Goal: Check status: Check status

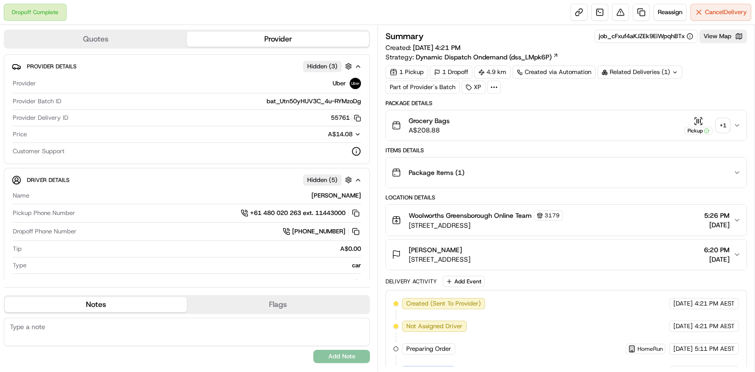
click at [726, 127] on div "+ 1" at bounding box center [723, 125] width 13 height 13
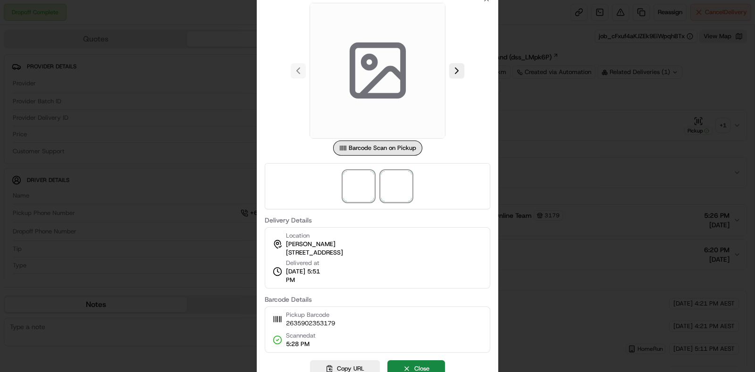
click at [392, 189] on span at bounding box center [396, 186] width 30 height 30
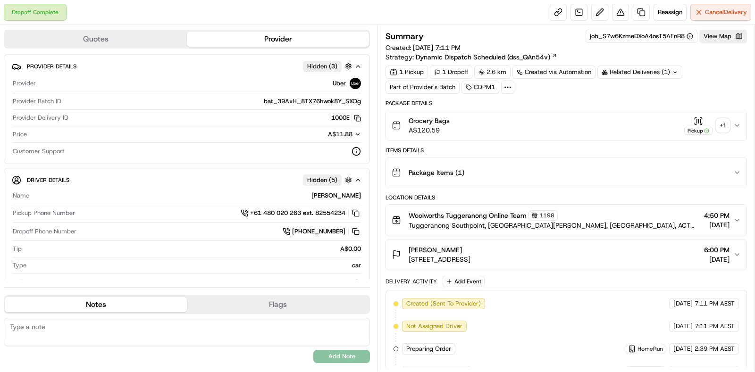
click at [727, 127] on div "+ 1" at bounding box center [723, 125] width 13 height 13
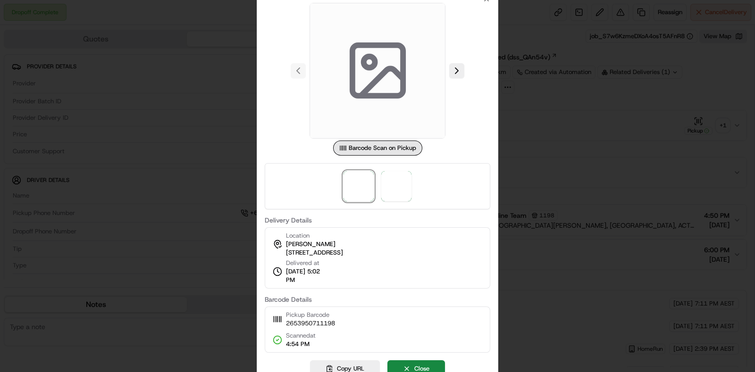
click at [415, 186] on div at bounding box center [378, 186] width 226 height 46
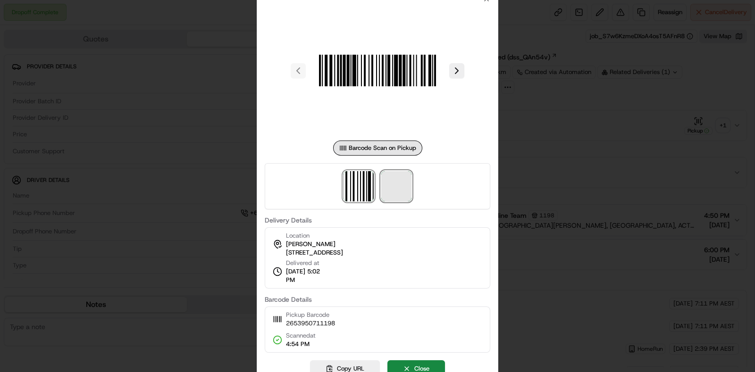
click at [411, 188] on span at bounding box center [396, 186] width 30 height 30
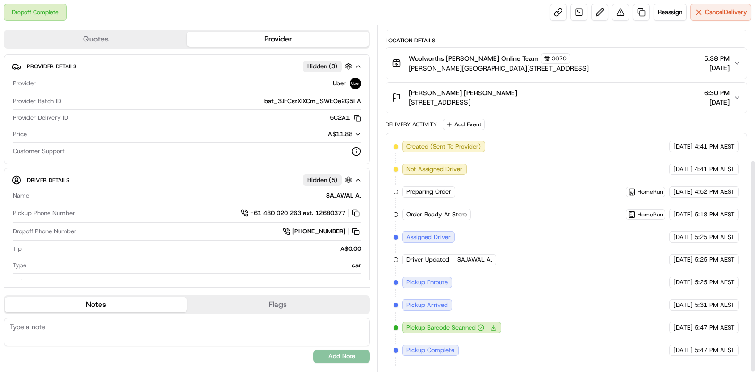
scroll to position [218, 0]
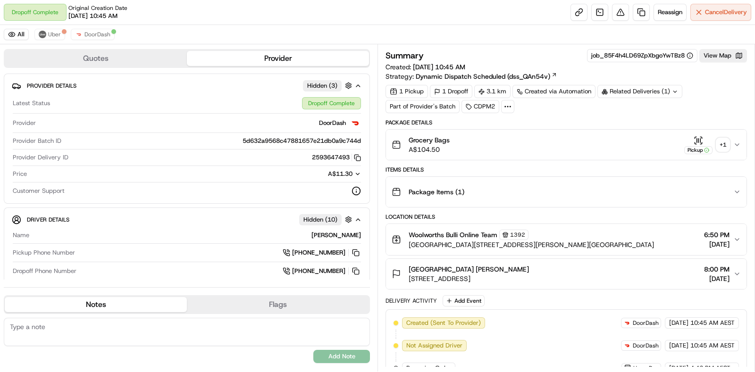
click at [717, 143] on div "+ 1" at bounding box center [723, 144] width 13 height 13
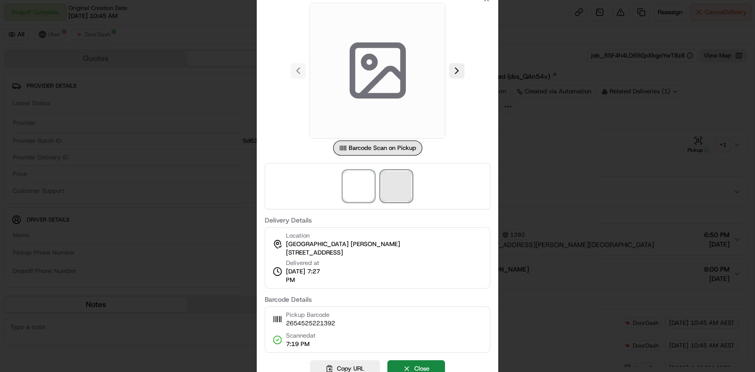
click at [394, 186] on span at bounding box center [396, 186] width 30 height 30
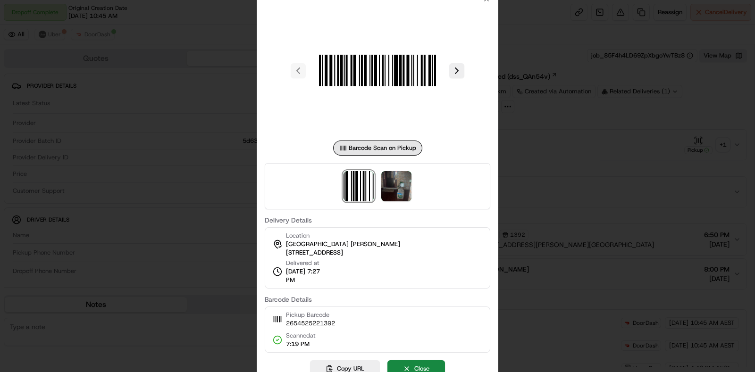
click at [651, 177] on div at bounding box center [377, 186] width 755 height 372
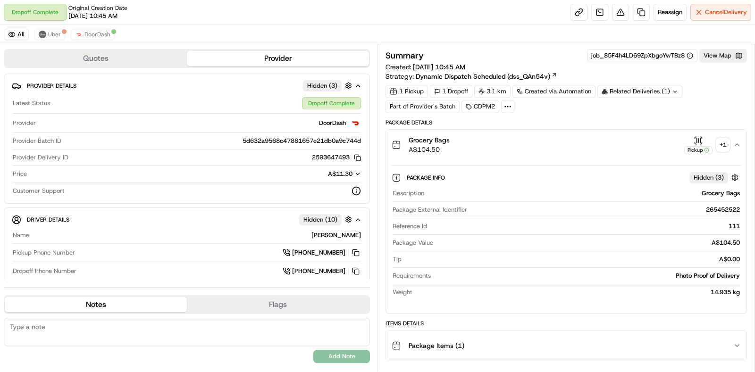
click at [641, 95] on div "Related Deliveries (1)" at bounding box center [640, 91] width 85 height 13
click at [646, 128] on span "265518804" at bounding box center [654, 129] width 34 height 8
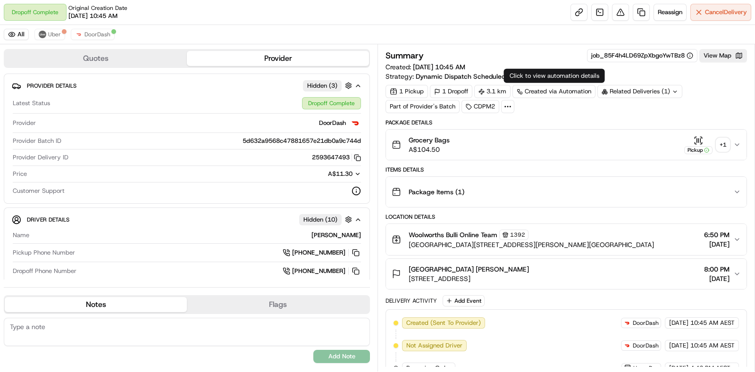
click at [637, 88] on div "Related Deliveries (1)" at bounding box center [640, 91] width 85 height 13
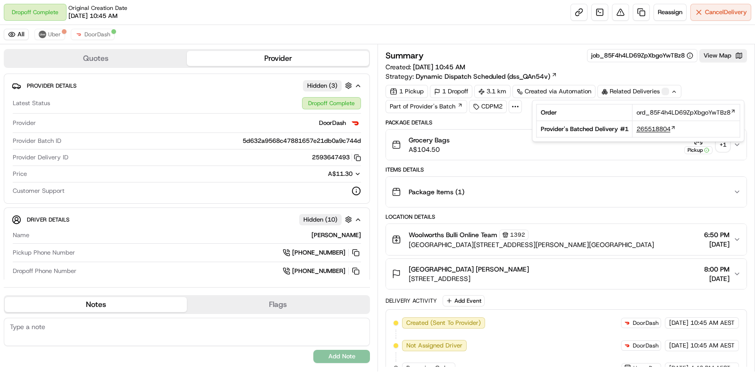
click at [649, 126] on span "265518804" at bounding box center [654, 129] width 34 height 8
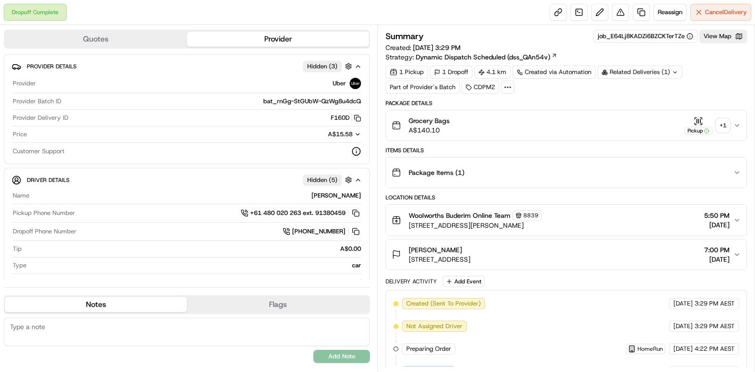
click at [725, 126] on div "+ 1" at bounding box center [723, 125] width 13 height 13
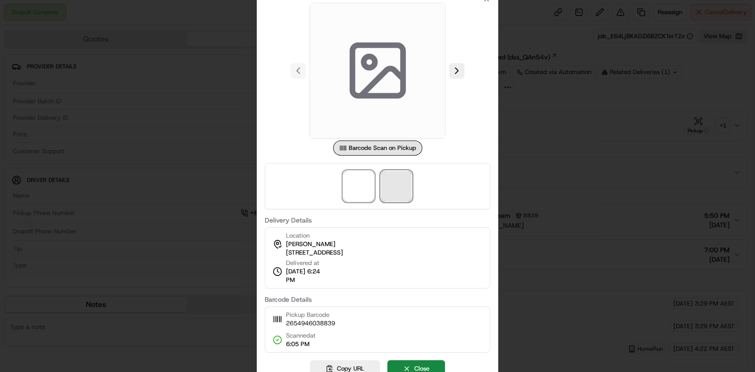
click at [398, 177] on span at bounding box center [396, 186] width 30 height 30
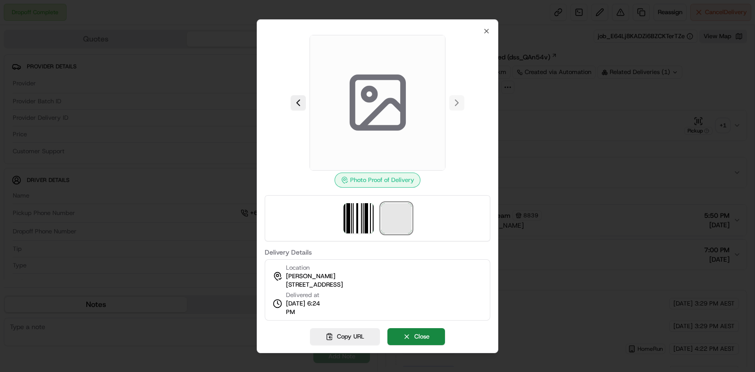
click at [386, 218] on span at bounding box center [396, 218] width 30 height 30
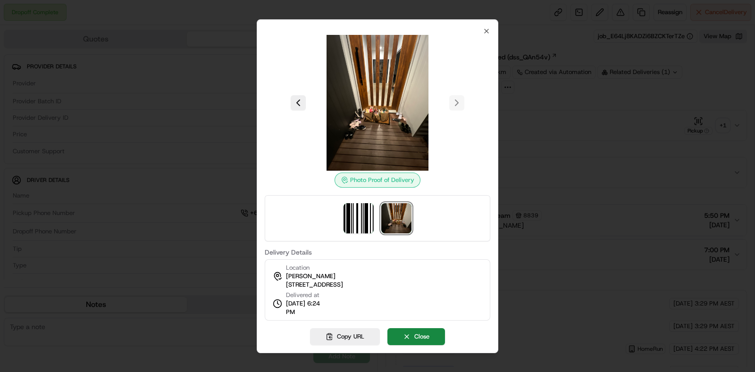
click at [598, 147] on div at bounding box center [377, 186] width 755 height 372
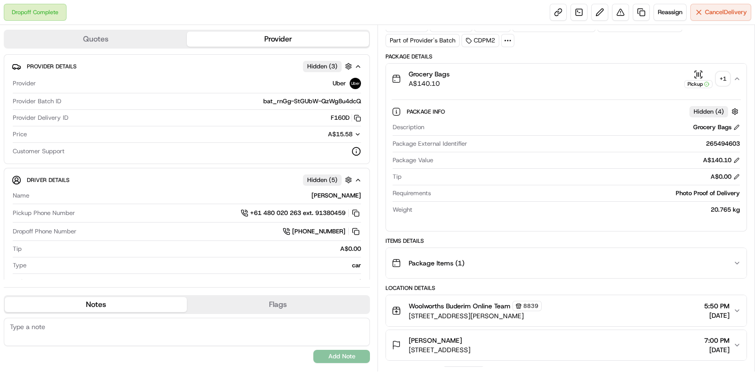
scroll to position [118, 0]
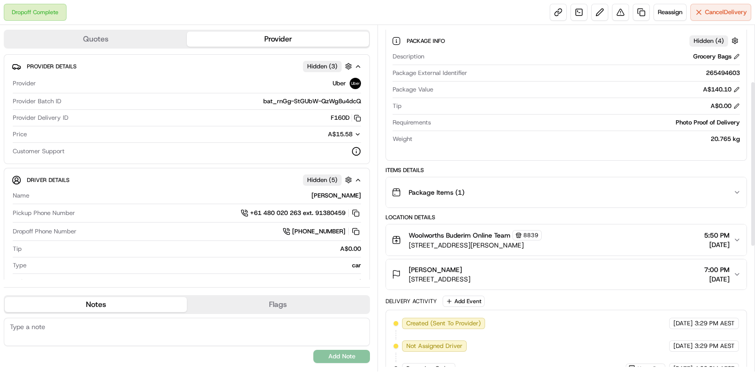
click at [634, 203] on button "Package Items ( 1 )" at bounding box center [566, 192] width 361 height 30
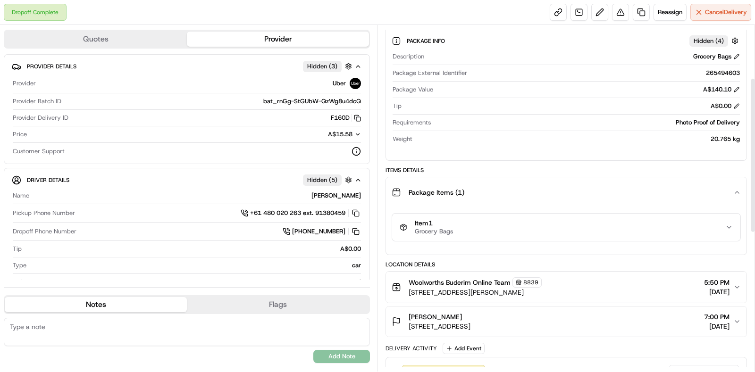
click at [630, 224] on div "Item 1 Grocery Bags" at bounding box center [563, 227] width 326 height 16
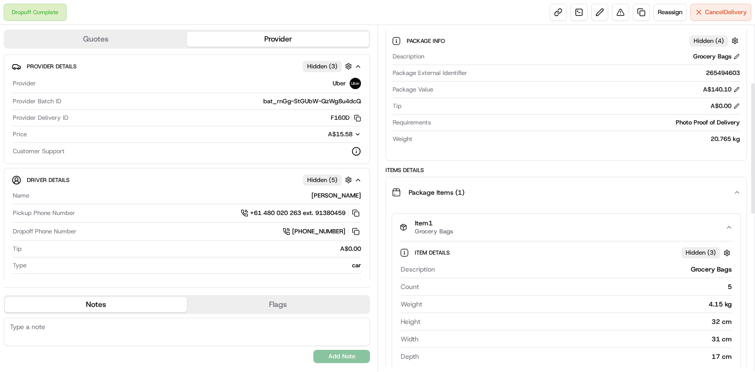
scroll to position [177, 0]
